Goal: Contribute content: Add original content to the website for others to see

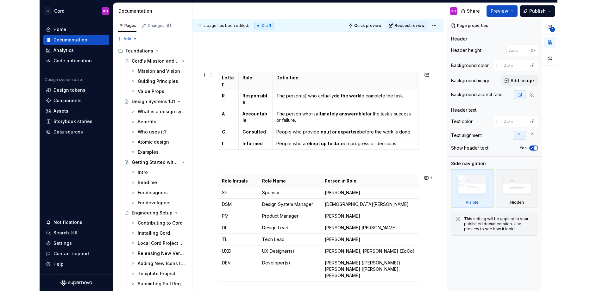
scroll to position [69, 0]
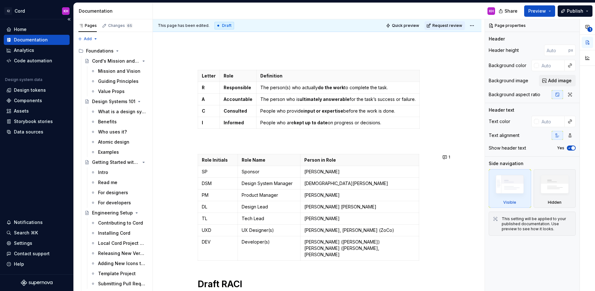
type textarea "*"
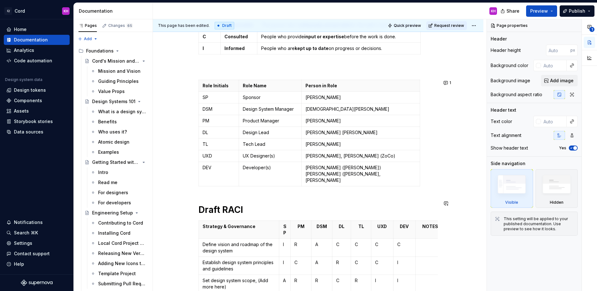
scroll to position [137, 0]
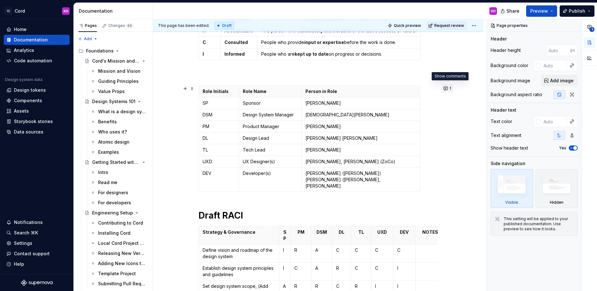
click at [449, 88] on button "1" at bounding box center [447, 88] width 12 height 9
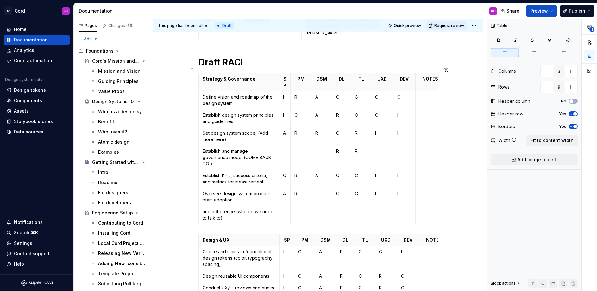
scroll to position [293, 0]
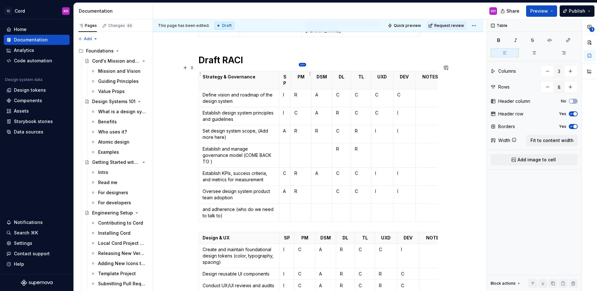
type input "9"
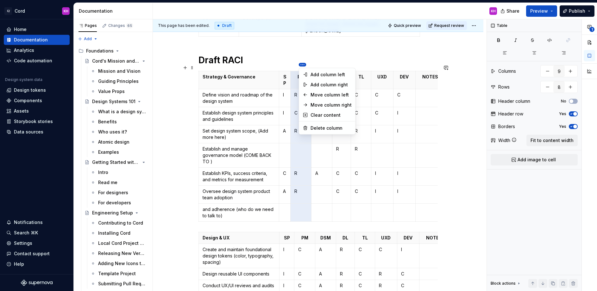
click at [326, 65] on html "C/ Cord KH Home Documentation Analytics Code automation Design system data Desi…" at bounding box center [298, 145] width 597 height 291
click at [326, 104] on div "Move column right" at bounding box center [330, 105] width 41 height 6
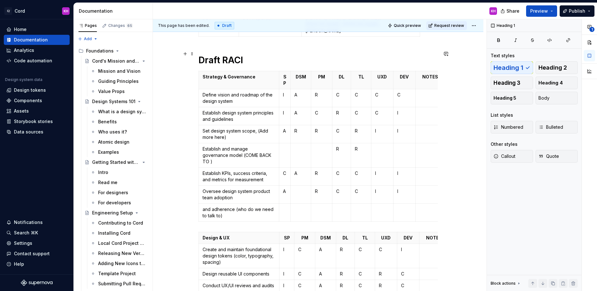
click at [314, 54] on h1 "Draft RACI" at bounding box center [317, 59] width 239 height 11
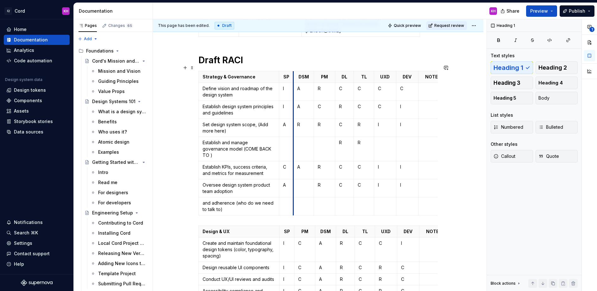
drag, startPoint x: 292, startPoint y: 73, endPoint x: 295, endPoint y: 74, distance: 3.3
click at [295, 74] on th "DSM" at bounding box center [303, 77] width 21 height 12
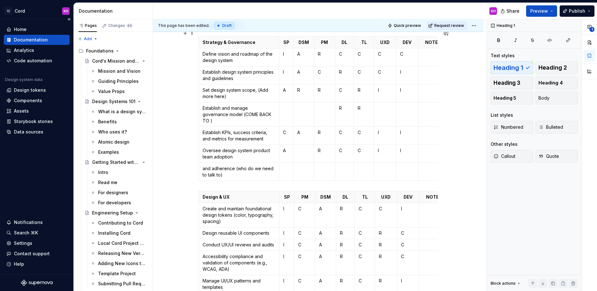
scroll to position [329, 0]
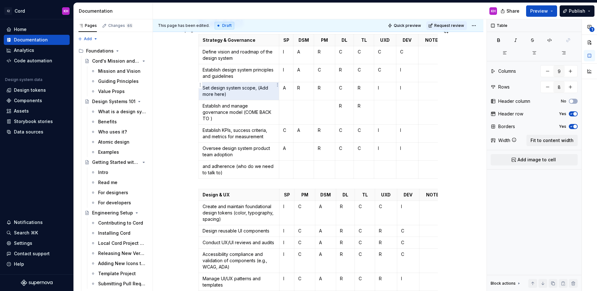
drag, startPoint x: 226, startPoint y: 88, endPoint x: 260, endPoint y: 81, distance: 34.4
click at [260, 85] on p "Set design system scope, (Add more here)" at bounding box center [238, 91] width 72 height 13
click at [227, 88] on p "Set design system scope, (Add more here)" at bounding box center [238, 91] width 72 height 13
drag, startPoint x: 227, startPoint y: 88, endPoint x: 211, endPoint y: 87, distance: 15.8
click at [211, 87] on p "Set design system scope, (Add more here)" at bounding box center [238, 91] width 72 height 13
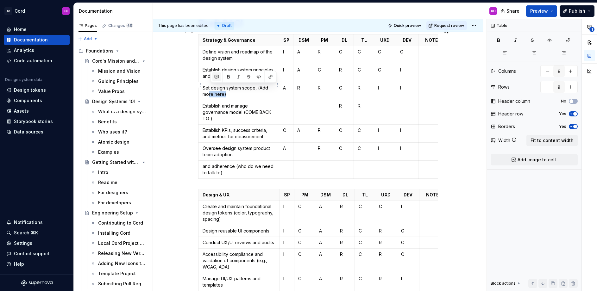
click at [218, 75] on button "button" at bounding box center [216, 76] width 9 height 9
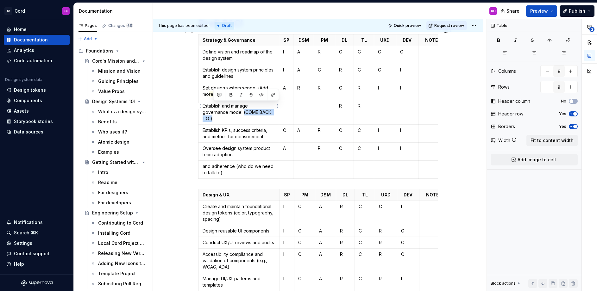
drag, startPoint x: 213, startPoint y: 111, endPoint x: 244, endPoint y: 106, distance: 31.1
click at [244, 106] on p "Establish and manage governance model (COME BACK TO )" at bounding box center [238, 112] width 72 height 19
click at [219, 96] on button "button" at bounding box center [219, 94] width 9 height 9
drag, startPoint x: 245, startPoint y: 105, endPoint x: 267, endPoint y: 115, distance: 24.8
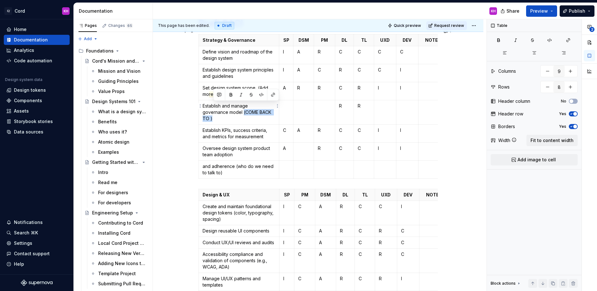
click at [267, 115] on p "Establish and manage governance model (COME BACK TO )" at bounding box center [238, 112] width 72 height 19
click at [218, 93] on button "button" at bounding box center [219, 94] width 9 height 9
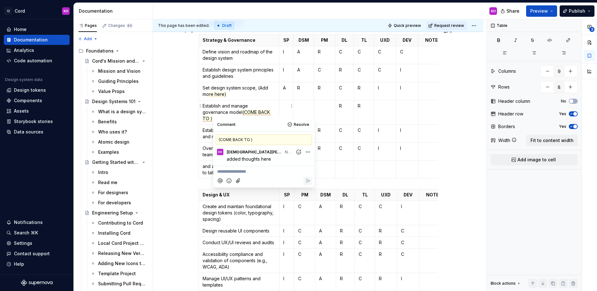
click at [287, 106] on td at bounding box center [286, 112] width 14 height 24
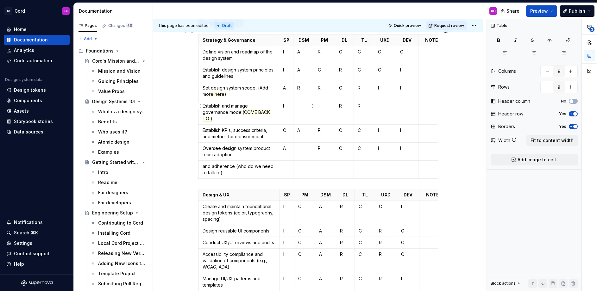
click at [304, 103] on td at bounding box center [303, 112] width 21 height 24
click at [304, 147] on td at bounding box center [303, 152] width 21 height 18
click at [304, 168] on td at bounding box center [303, 170] width 21 height 18
drag, startPoint x: 227, startPoint y: 166, endPoint x: 201, endPoint y: 157, distance: 27.4
click at [201, 161] on td "and adherence (who do we need to talk to)" at bounding box center [239, 170] width 80 height 18
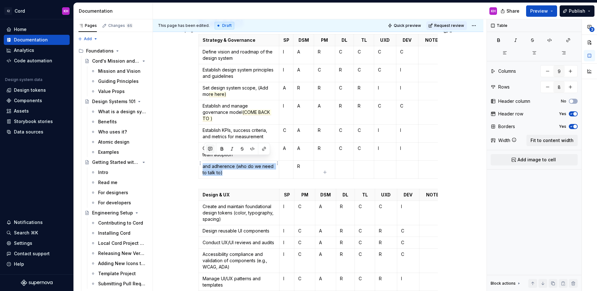
click at [208, 147] on button "button" at bounding box center [210, 149] width 9 height 9
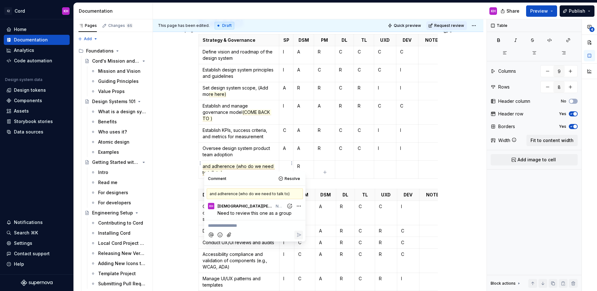
click at [287, 163] on p at bounding box center [286, 166] width 6 height 6
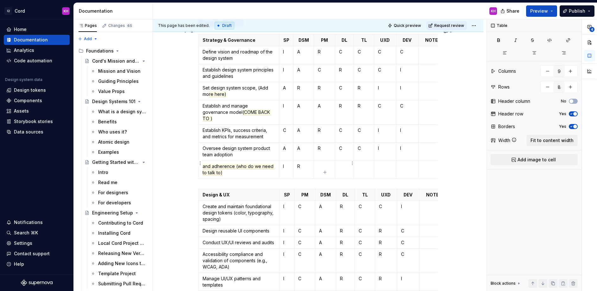
click at [344, 164] on td at bounding box center [344, 170] width 19 height 18
click at [323, 163] on p at bounding box center [324, 166] width 13 height 6
type textarea "*"
click at [380, 163] on td at bounding box center [385, 170] width 22 height 18
click at [326, 163] on p "R" at bounding box center [324, 166] width 13 height 6
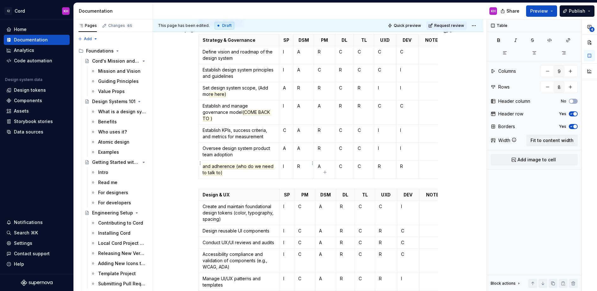
click at [307, 163] on p "R" at bounding box center [303, 166] width 13 height 6
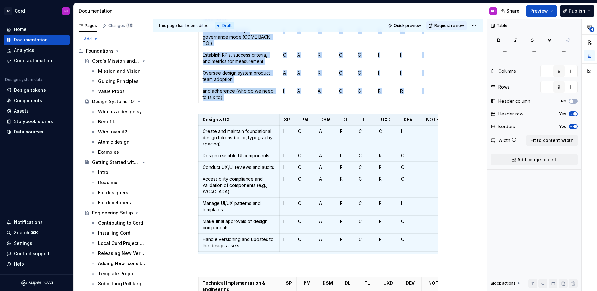
scroll to position [420, 0]
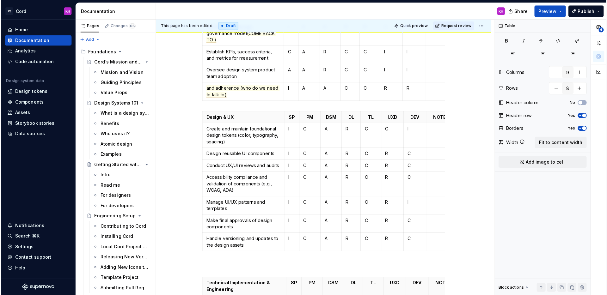
scroll to position [409, 0]
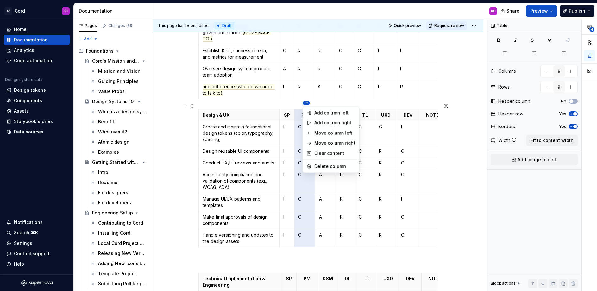
click at [324, 103] on html "C/ Cord KH Home Documentation Analytics Code automation Design system data Desi…" at bounding box center [298, 145] width 597 height 291
click at [332, 145] on div "Move column right" at bounding box center [334, 143] width 41 height 6
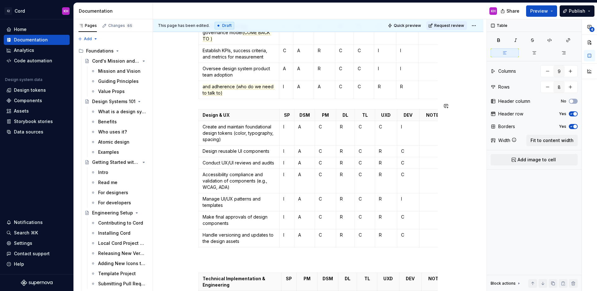
click at [418, 98] on div "Letter Role Definition R Responsible The person(s) who actually do the work to …" at bounding box center [317, 274] width 239 height 1121
click at [236, 160] on p "Conduct UX/UI reviews and audits" at bounding box center [238, 163] width 73 height 6
click at [227, 196] on p "Manage UI/UX patterns and templates" at bounding box center [238, 202] width 73 height 13
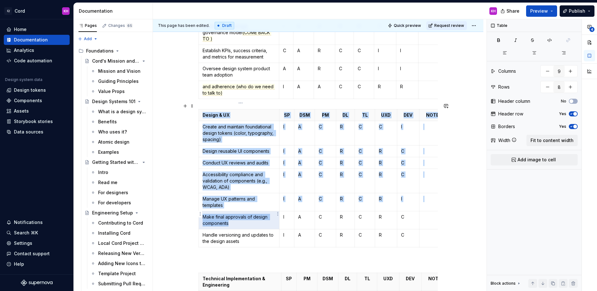
drag, startPoint x: 234, startPoint y: 215, endPoint x: 198, endPoint y: 212, distance: 36.5
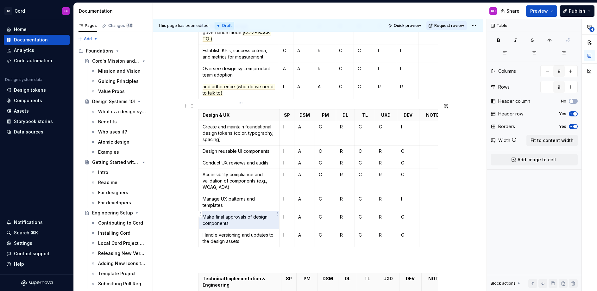
click at [241, 217] on p "Make final approvals of design components" at bounding box center [238, 220] width 73 height 13
drag, startPoint x: 232, startPoint y: 217, endPoint x: 204, endPoint y: 210, distance: 28.6
click at [204, 214] on p "Make final approvals of design components" at bounding box center [238, 220] width 73 height 13
click at [210, 199] on button "button" at bounding box center [210, 199] width 9 height 9
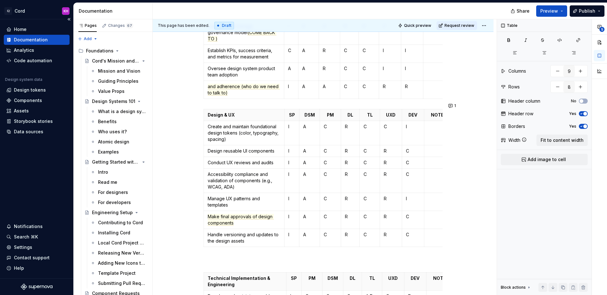
type textarea "*"
